Goal: Task Accomplishment & Management: Manage account settings

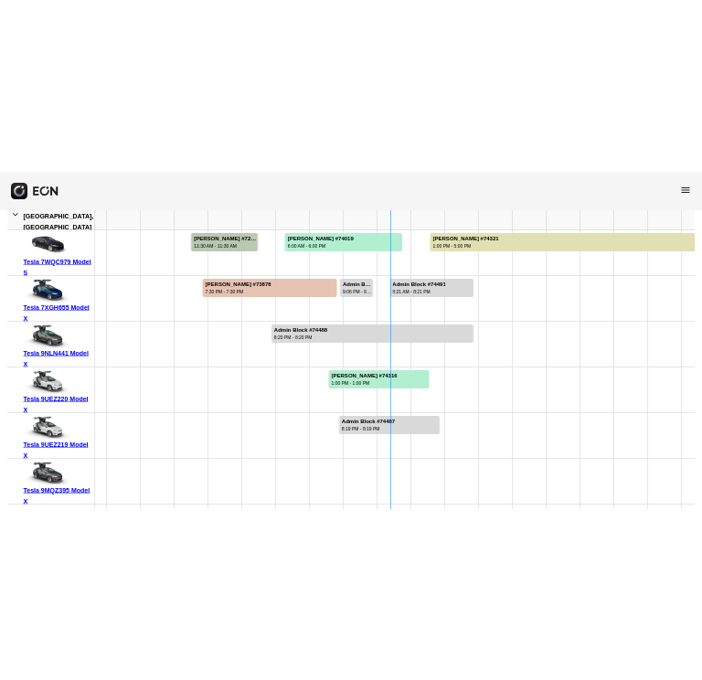
scroll to position [183, 0]
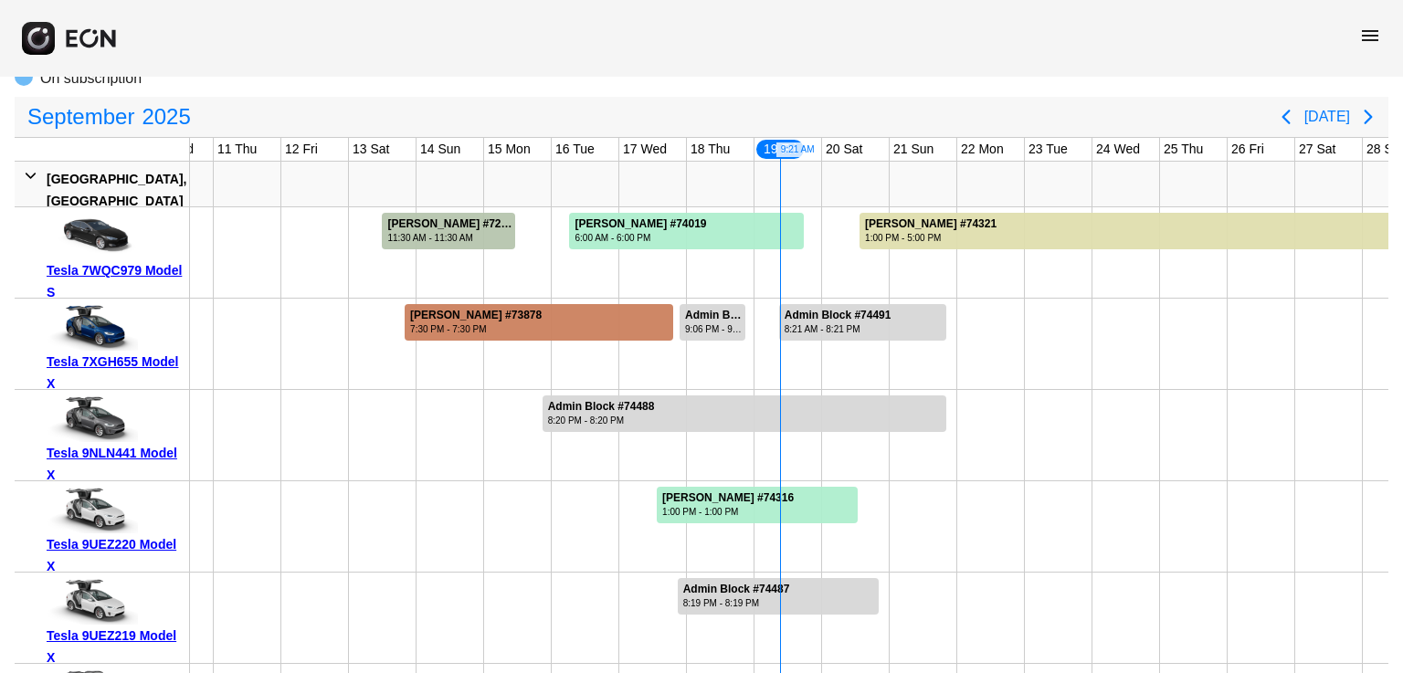
click at [633, 324] on div at bounding box center [539, 322] width 269 height 37
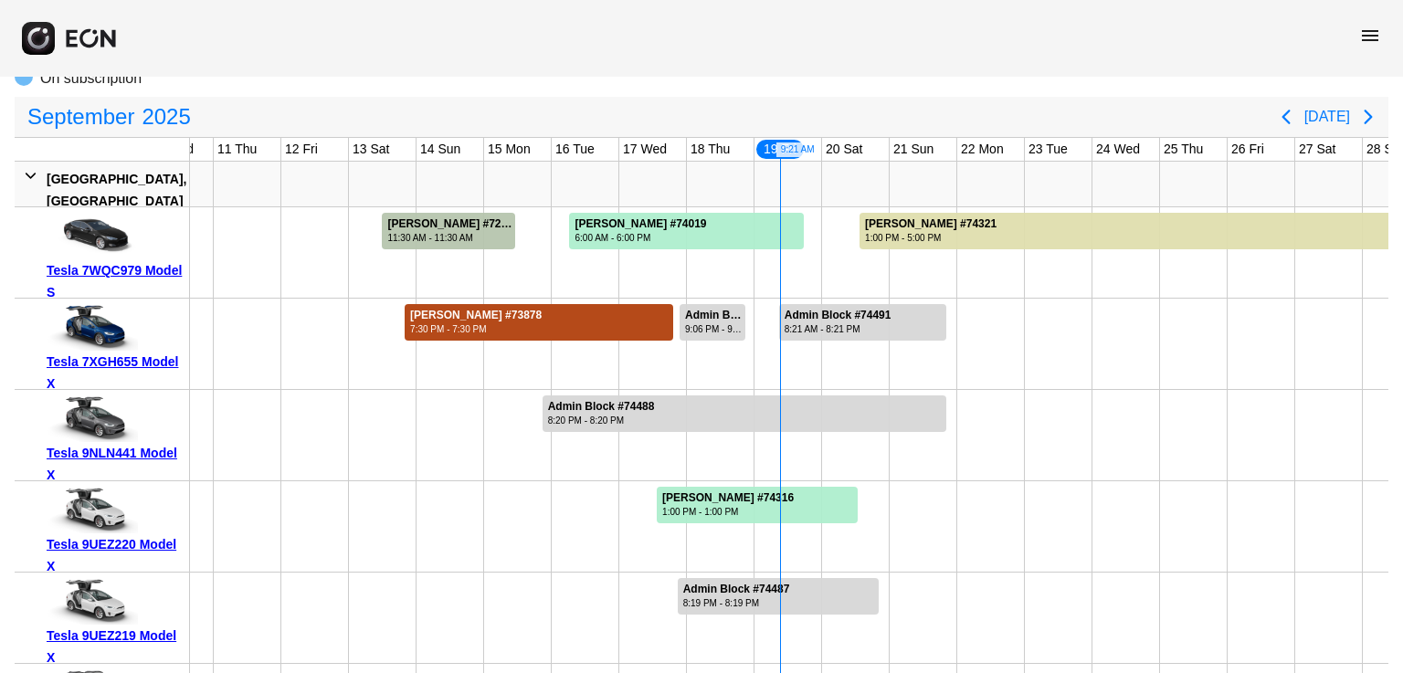
click at [633, 324] on div at bounding box center [539, 322] width 269 height 37
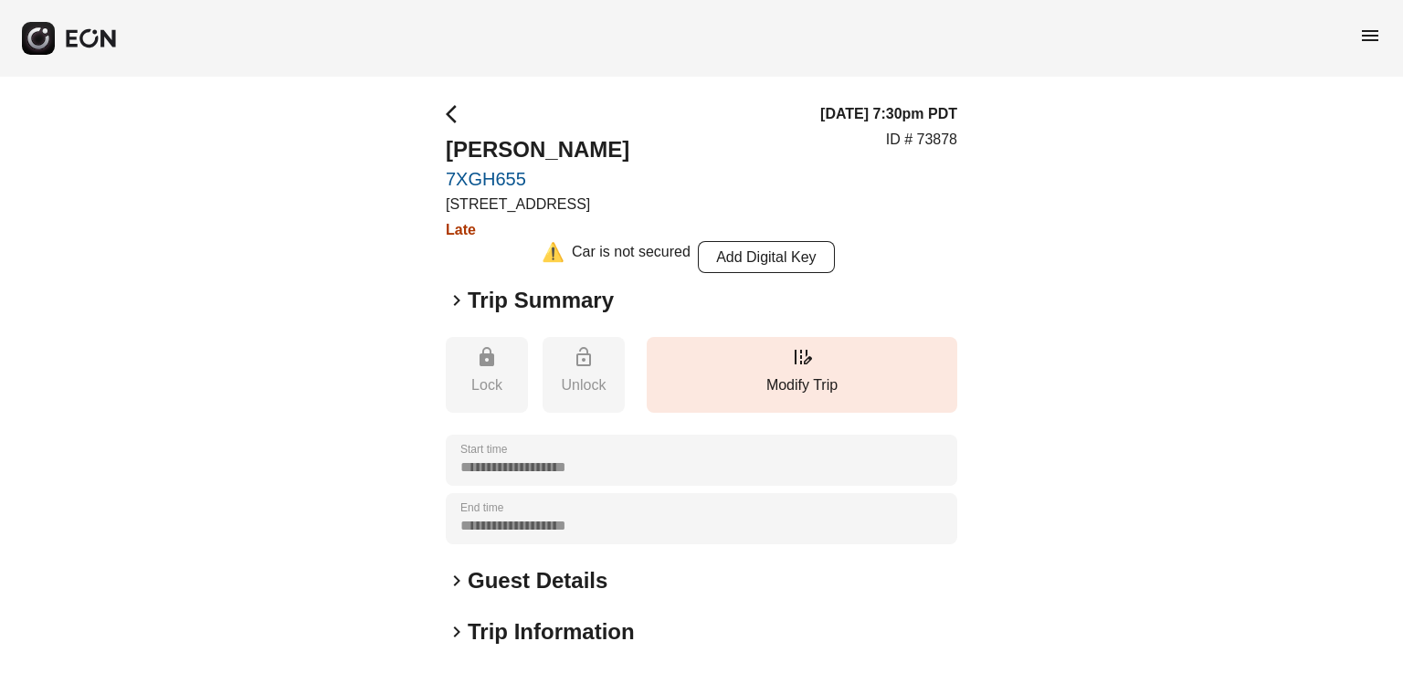
click at [456, 302] on span "keyboard_arrow_right" at bounding box center [457, 301] width 22 height 22
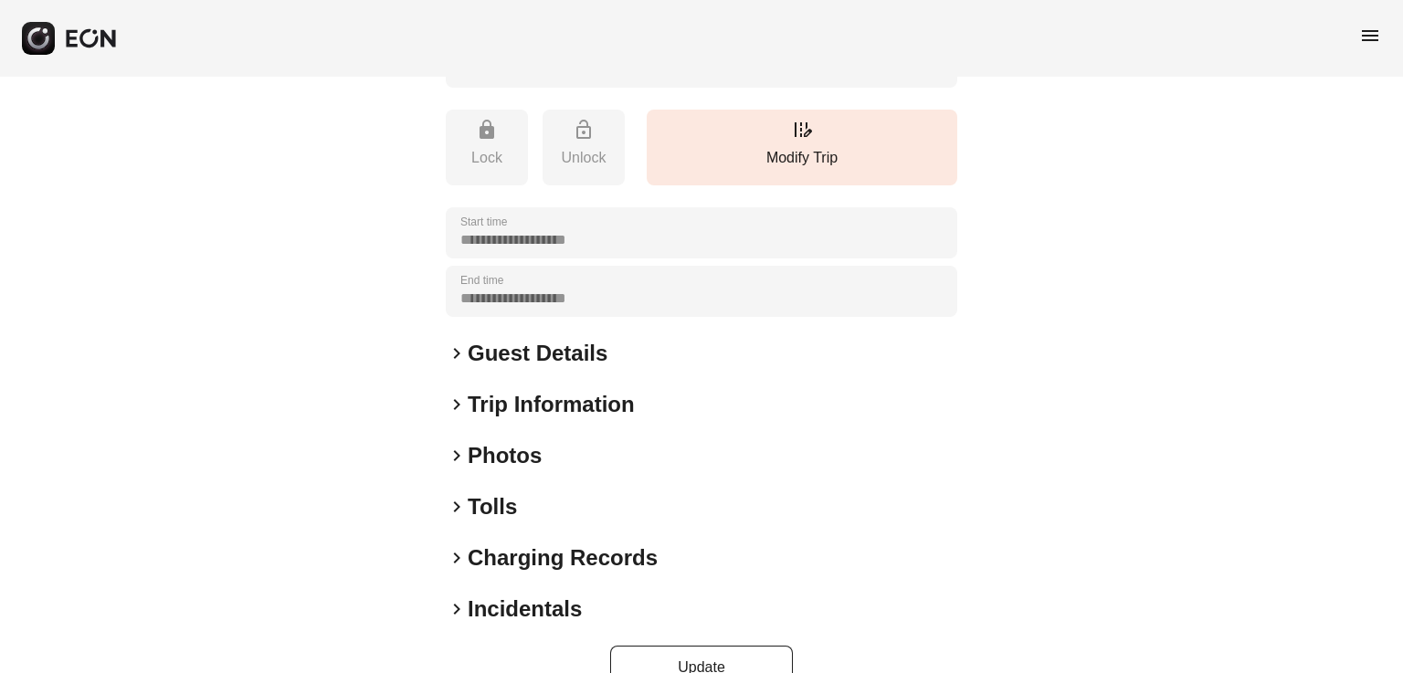
scroll to position [734, 0]
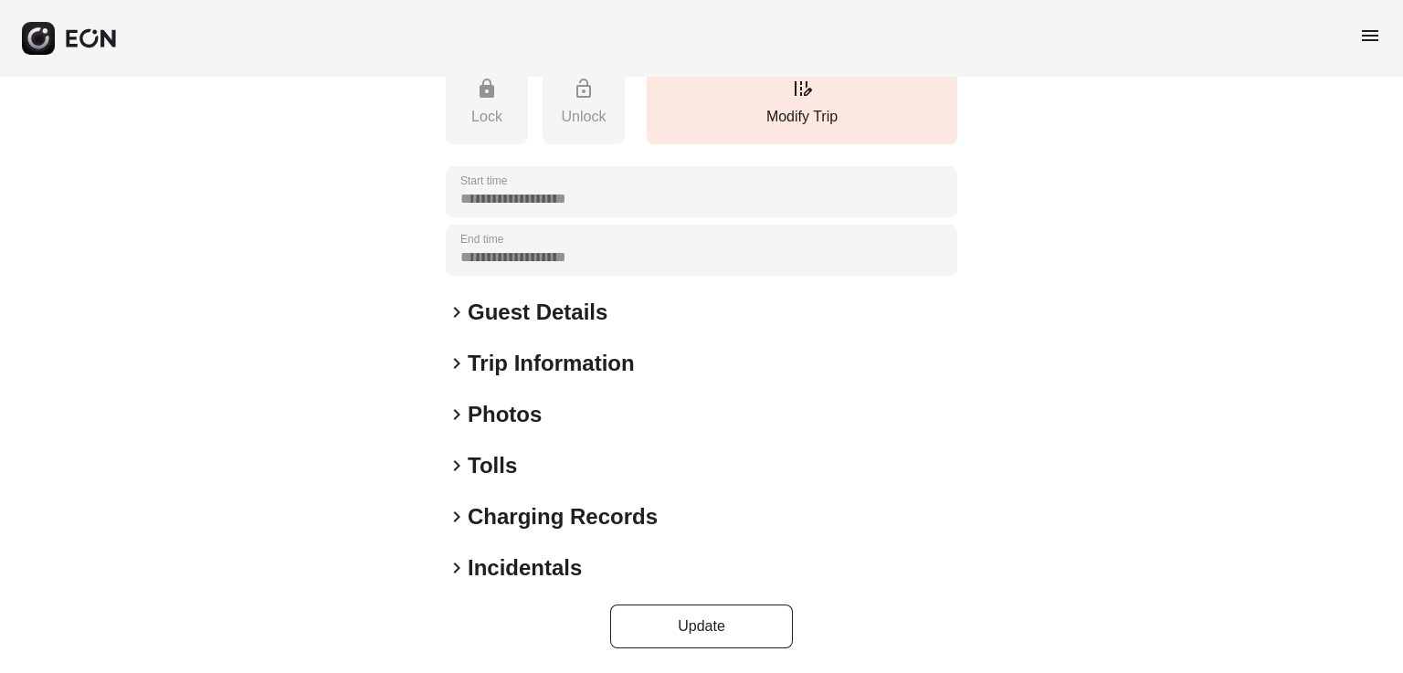
click at [518, 522] on h2 "Charging Records" at bounding box center [563, 516] width 190 height 29
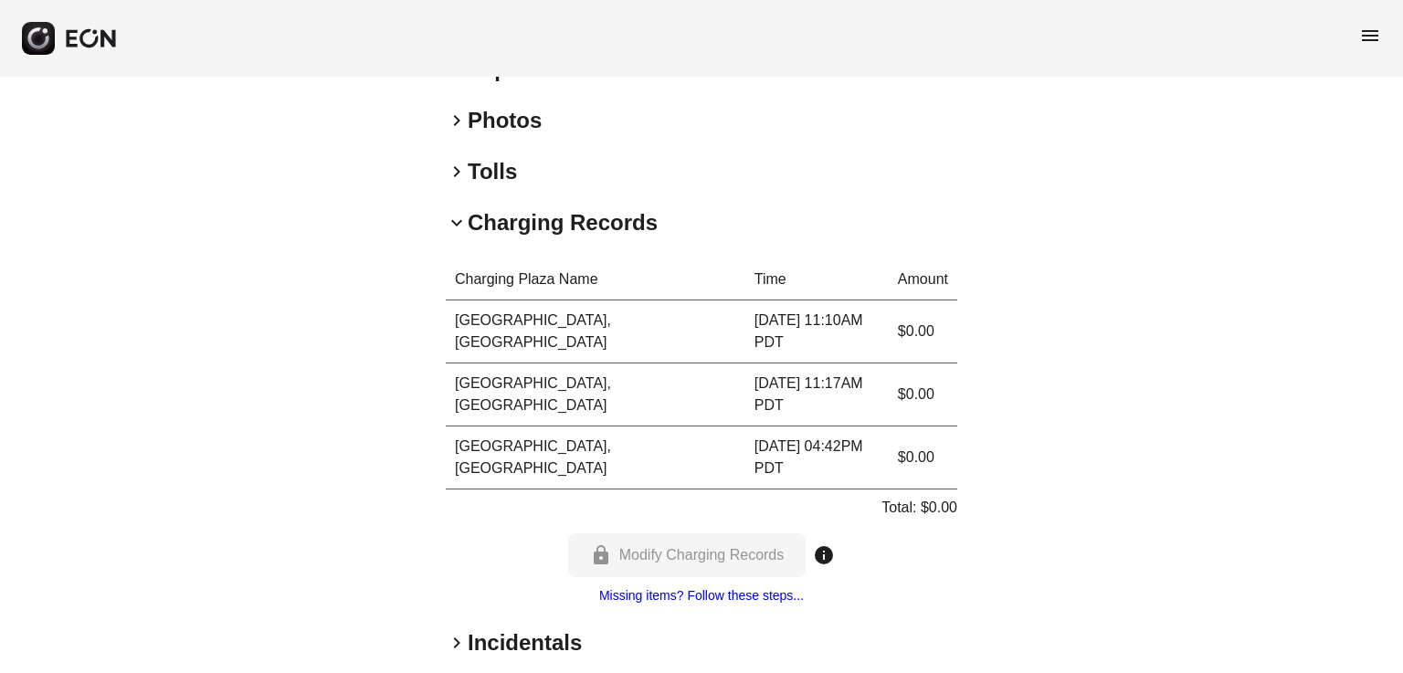
scroll to position [1038, 0]
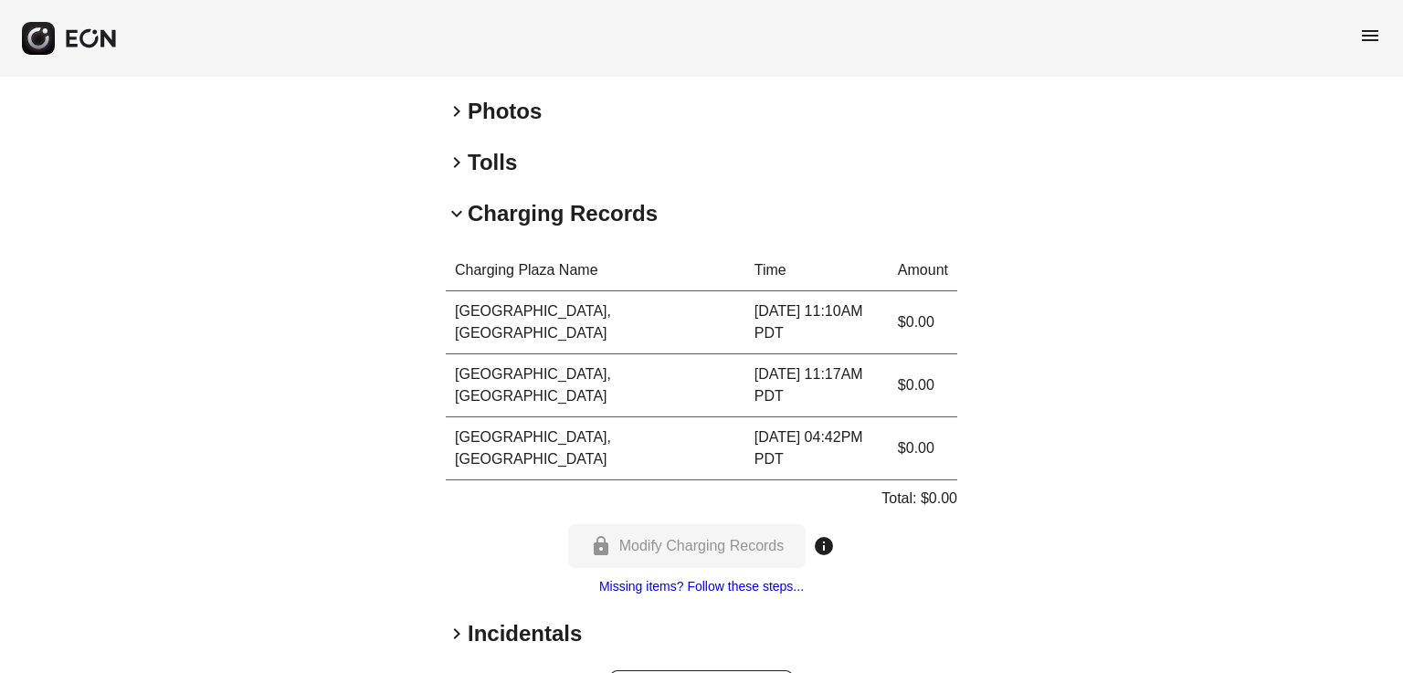
click at [673, 524] on div "lock Modify Charging Records info" at bounding box center [702, 546] width 268 height 44
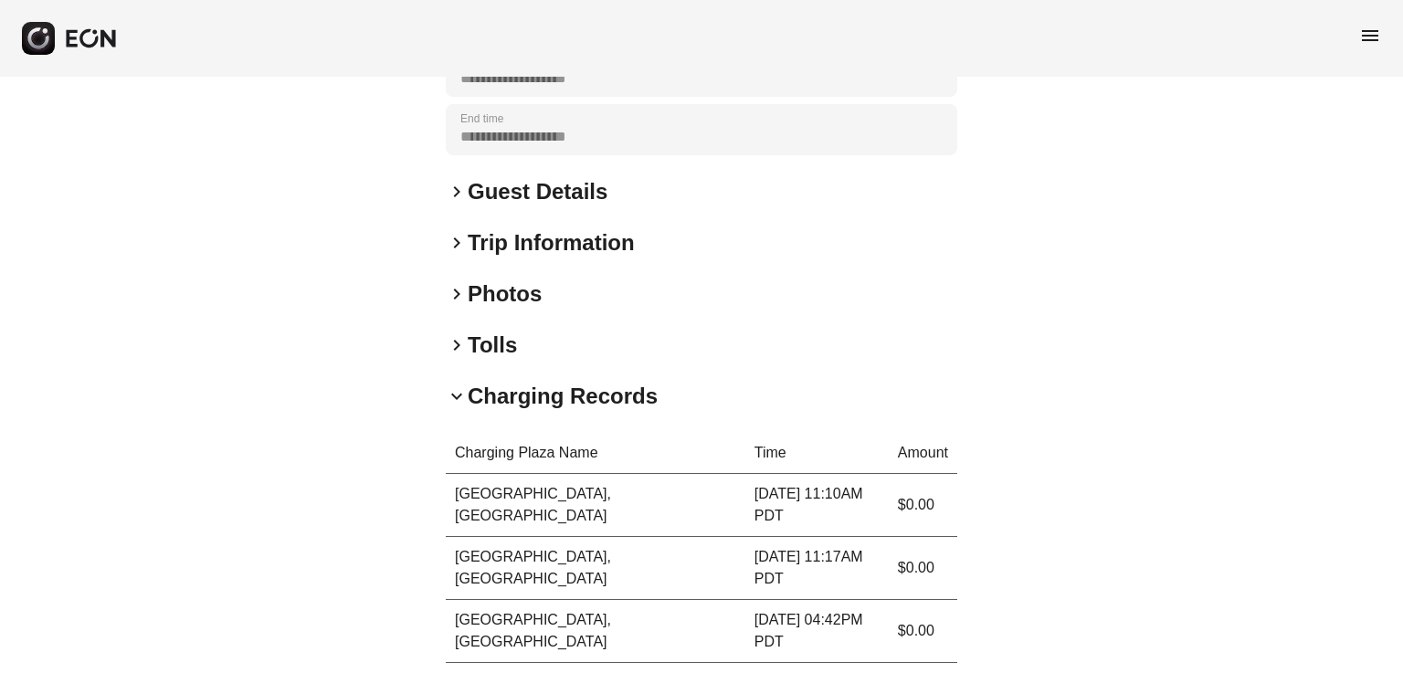
click at [505, 398] on div "keyboard_arrow_down Charging Records Charging Plaza Name Time Amount [GEOGRAPHI…" at bounding box center [702, 581] width 512 height 398
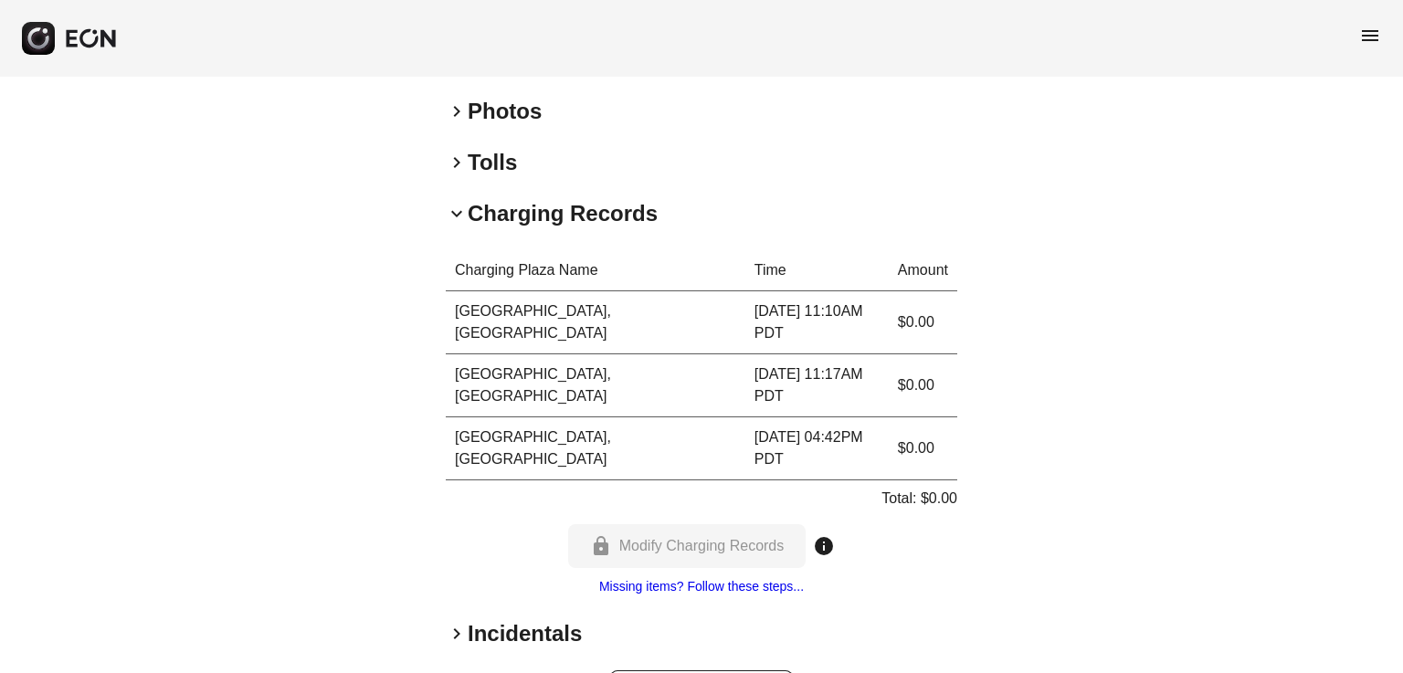
click at [450, 211] on span "keyboard_arrow_down" at bounding box center [457, 214] width 22 height 22
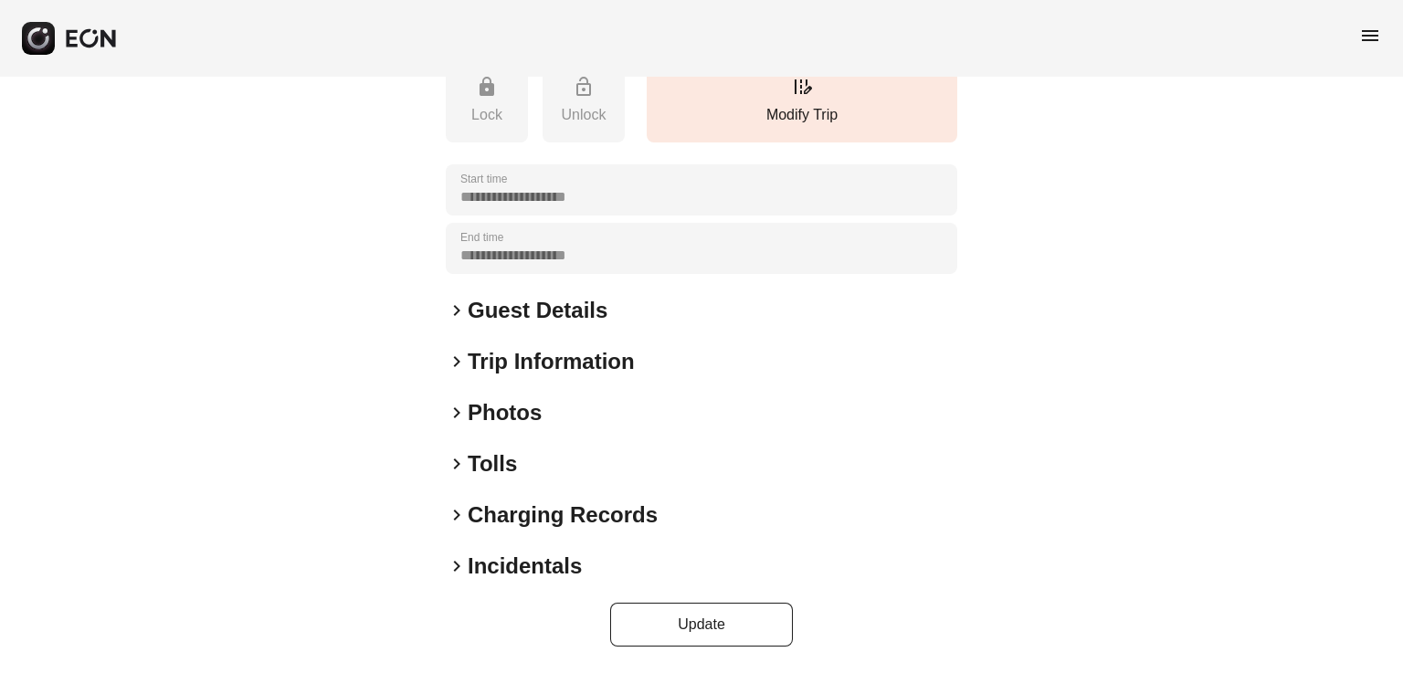
scroll to position [734, 0]
click at [512, 523] on h2 "Charging Records" at bounding box center [563, 516] width 190 height 29
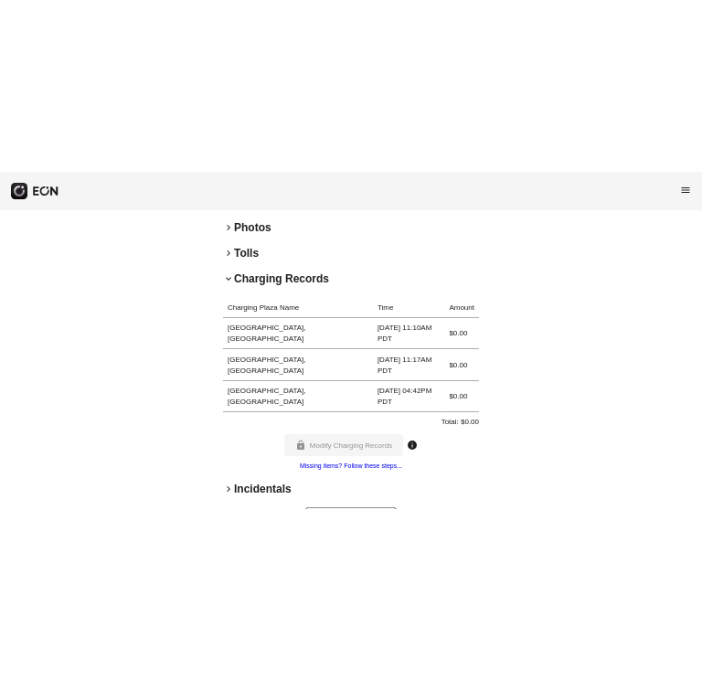
scroll to position [1031, 0]
